Goal: Task Accomplishment & Management: Complete application form

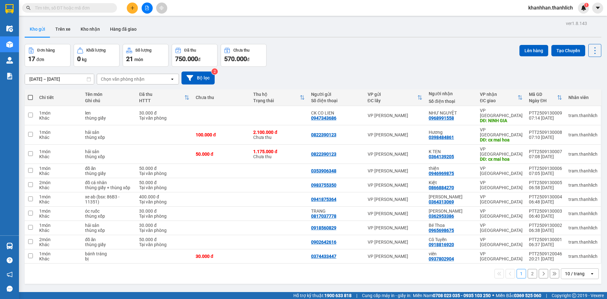
click at [566, 270] on div "10 / trang" at bounding box center [575, 273] width 20 height 6
click at [569, 223] on span "50 / trang" at bounding box center [571, 222] width 20 height 6
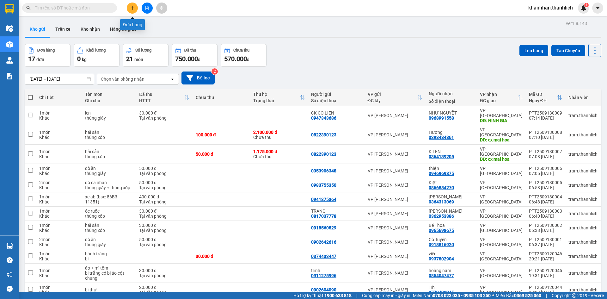
click at [130, 9] on icon "plus" at bounding box center [132, 8] width 4 height 4
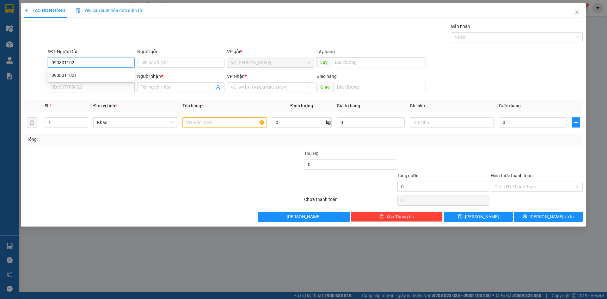
type input "0908011021"
click at [93, 72] on div "0908011021" at bounding box center [91, 75] width 79 height 7
type input "0908883718"
type input "NHÀ HÀNG [PERSON_NAME]"
type input "0908011021"
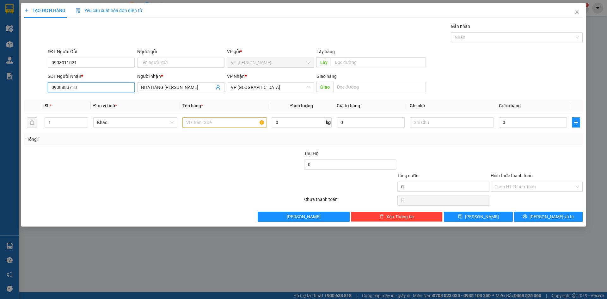
click at [94, 85] on input "0908883718" at bounding box center [91, 87] width 87 height 10
type input "0886493868"
click at [200, 89] on input "NHÀ HÀNG [PERSON_NAME]" at bounding box center [177, 87] width 73 height 7
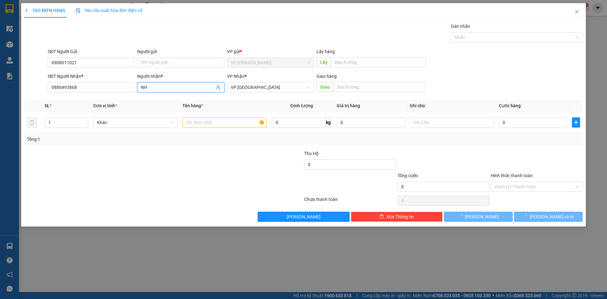
type input "N"
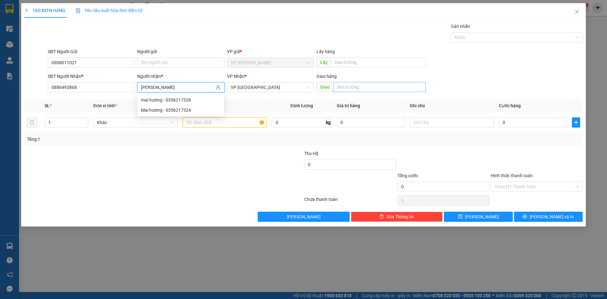
type input "[PERSON_NAME]"
click at [356, 91] on input "text" at bounding box center [379, 87] width 93 height 10
type input "K"
type input "BL22, KHU QUY HOẠCH YERSIN"
click at [221, 123] on input "text" at bounding box center [225, 122] width 84 height 10
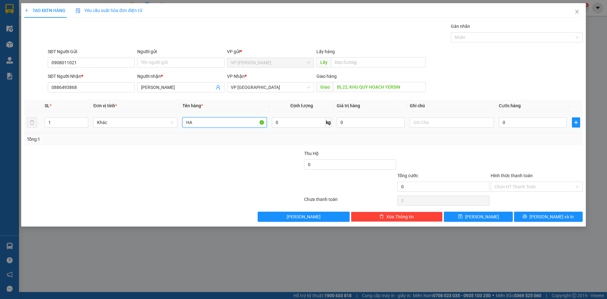
type input "H"
type input "MỰC"
click at [459, 125] on input "text" at bounding box center [452, 122] width 84 height 10
type input "BỊ TRẮNG"
click at [527, 119] on input "0" at bounding box center [533, 122] width 68 height 10
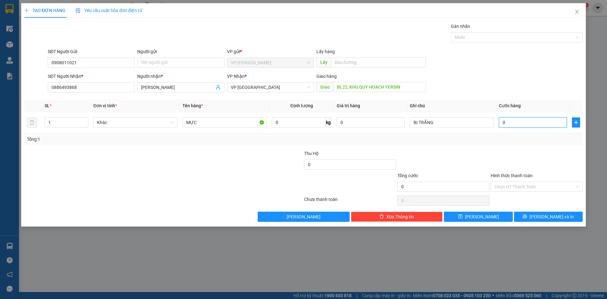
type input "6"
type input "60"
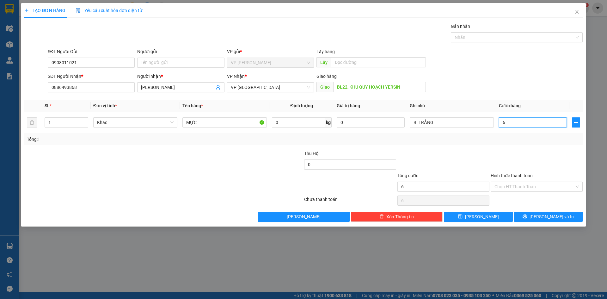
type input "60"
type input "600"
type input "6.000"
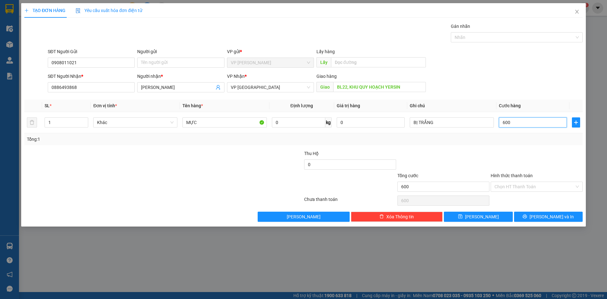
type input "6.000"
type input "60.000"
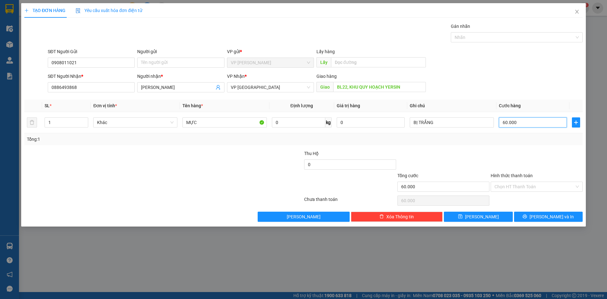
type input "60.000"
click at [513, 181] on div "Hình thức thanh toán" at bounding box center [537, 176] width 92 height 9
click at [513, 185] on input "Hình thức thanh toán" at bounding box center [535, 186] width 80 height 9
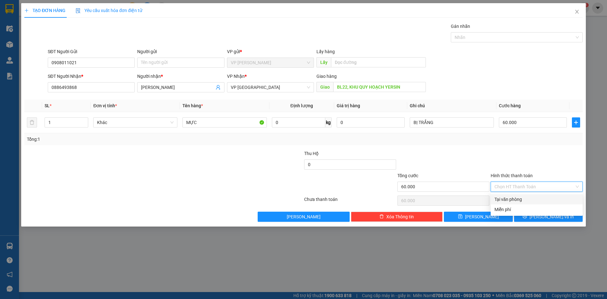
click at [512, 196] on div "Tại văn phòng" at bounding box center [537, 199] width 84 height 7
type input "0"
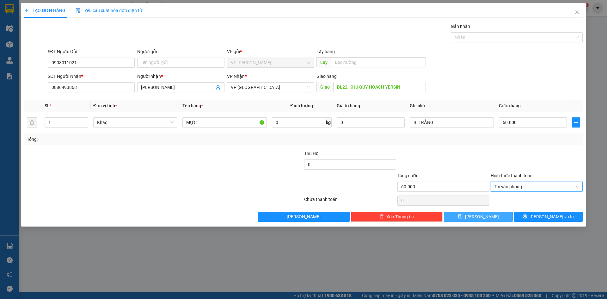
click at [479, 214] on span "[PERSON_NAME]" at bounding box center [482, 216] width 34 height 7
type input "0"
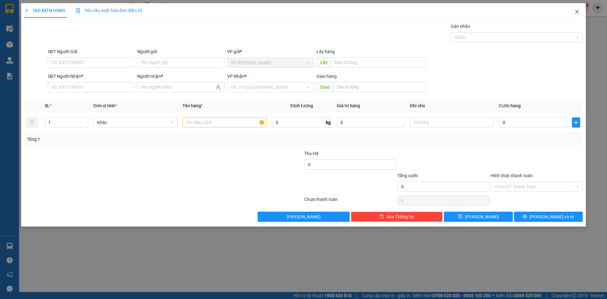
click at [577, 10] on icon "close" at bounding box center [577, 11] width 5 height 5
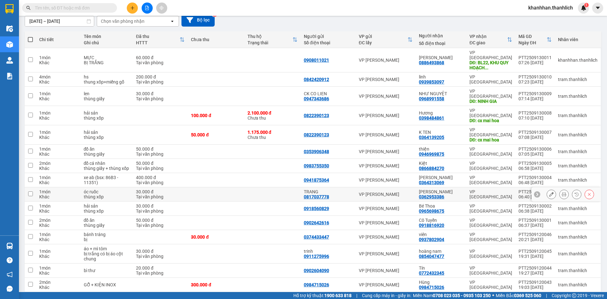
scroll to position [57, 0]
